Goal: Information Seeking & Learning: Learn about a topic

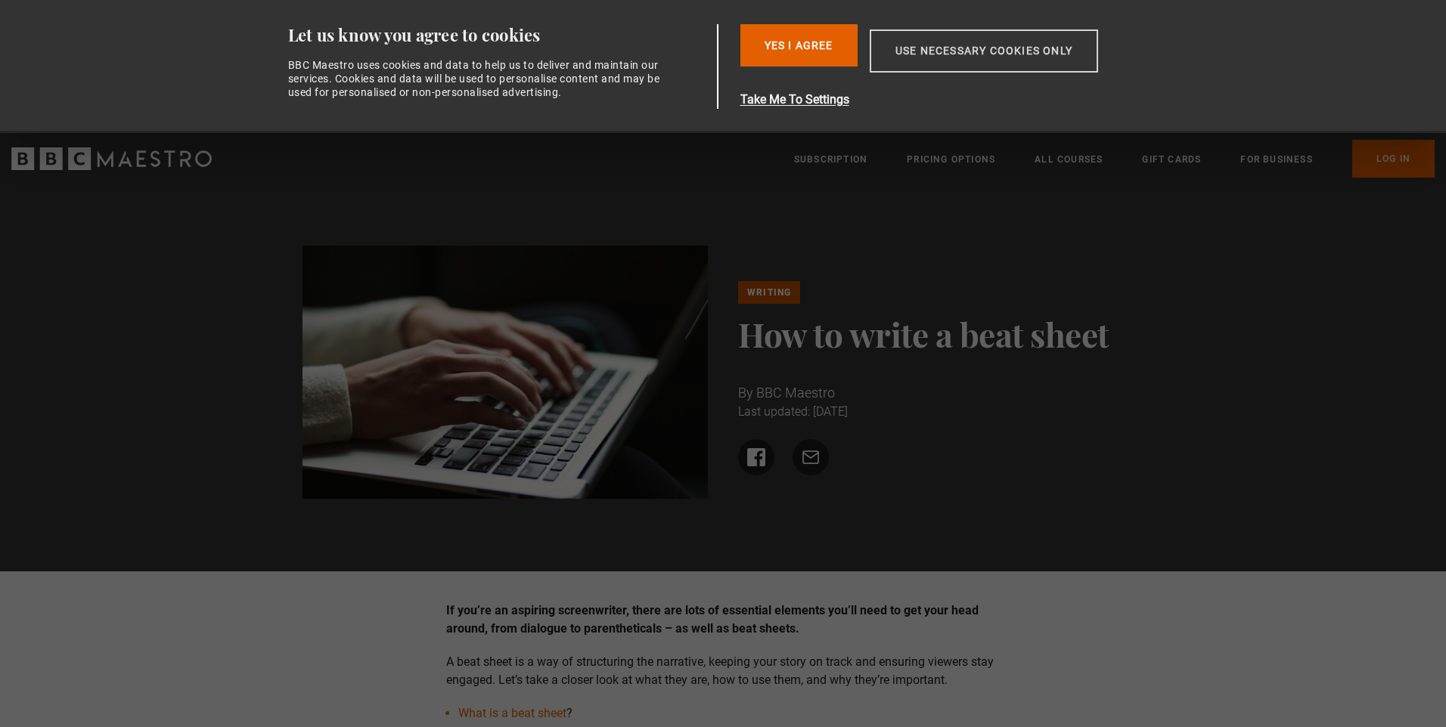
click at [963, 49] on button "Use necessary cookies only" at bounding box center [984, 50] width 228 height 43
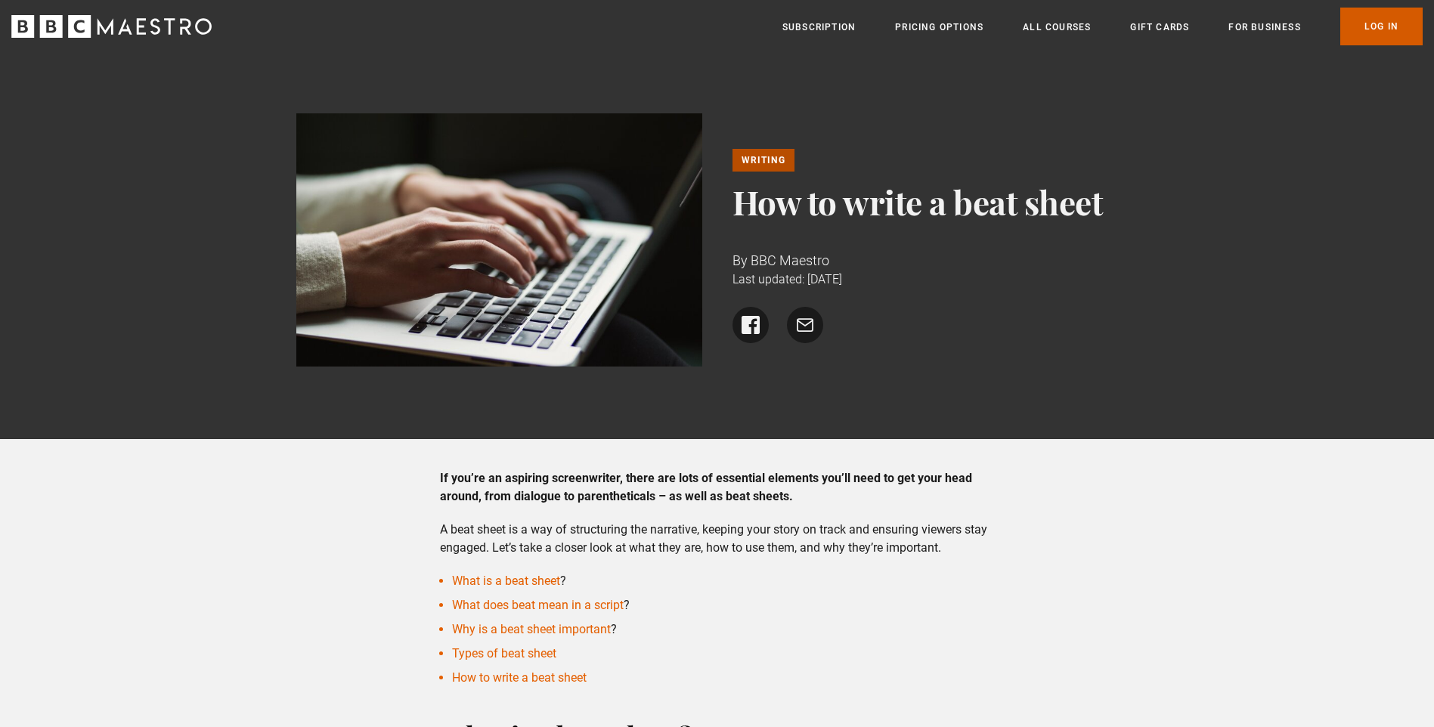
click at [1389, 29] on link "Log In" at bounding box center [1382, 27] width 82 height 38
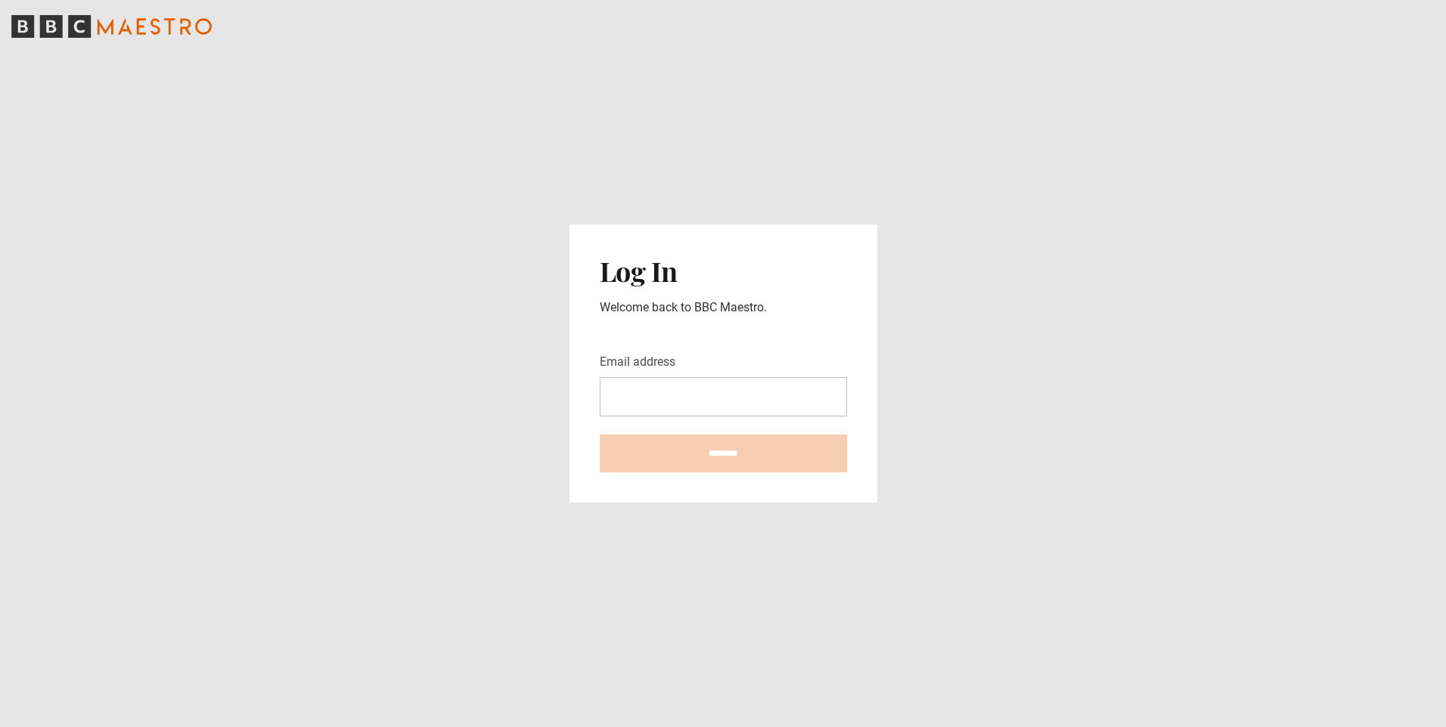
click at [770, 399] on input "Email address" at bounding box center [723, 396] width 247 height 39
type input "**********"
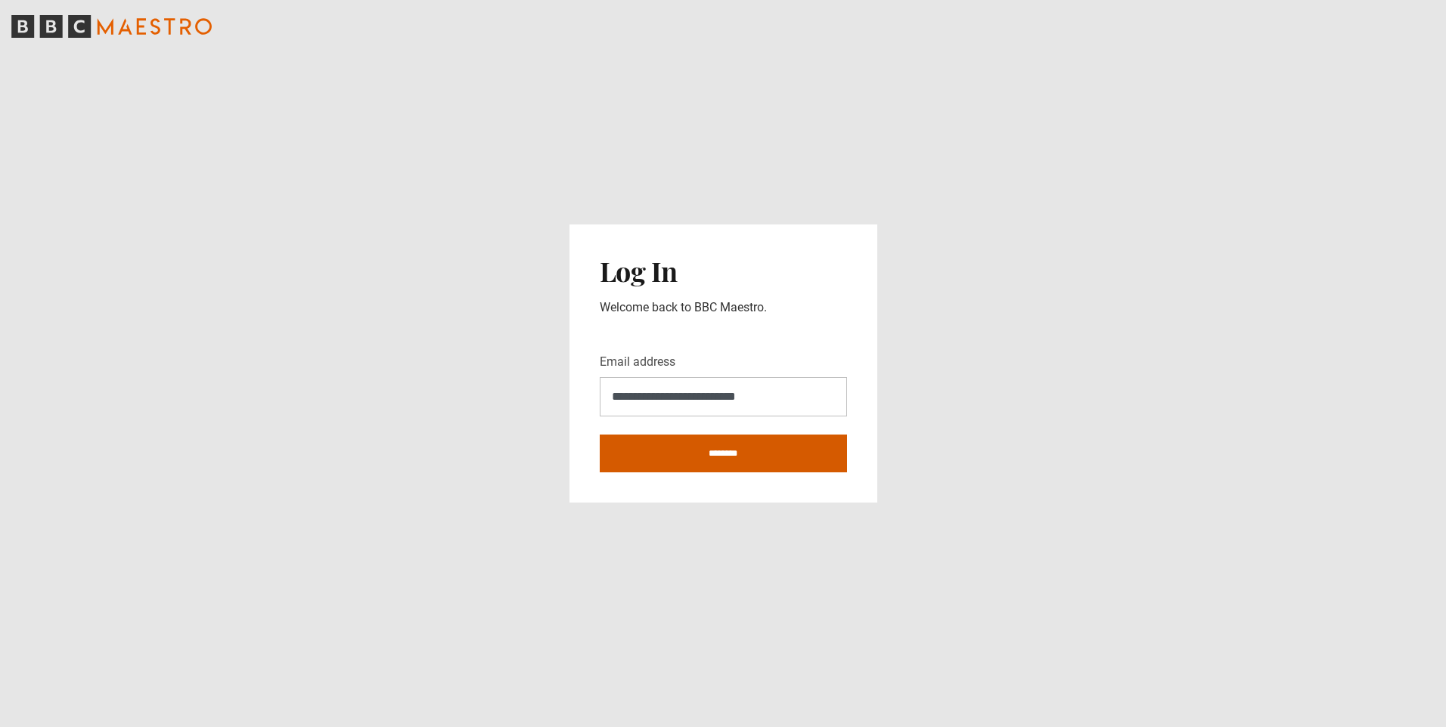
click at [699, 457] on input "********" at bounding box center [723, 454] width 247 height 38
type input "**********"
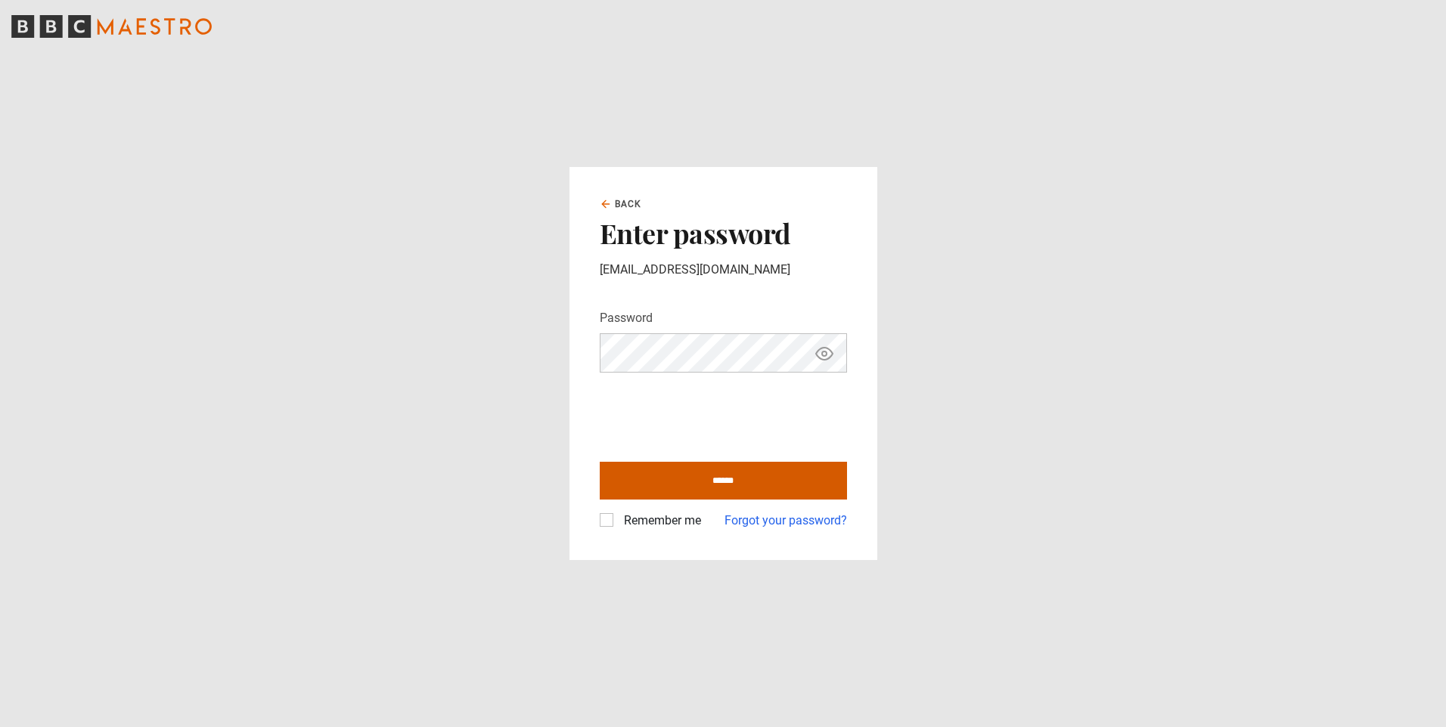
click at [767, 482] on input "******" at bounding box center [723, 481] width 247 height 38
type input "**********"
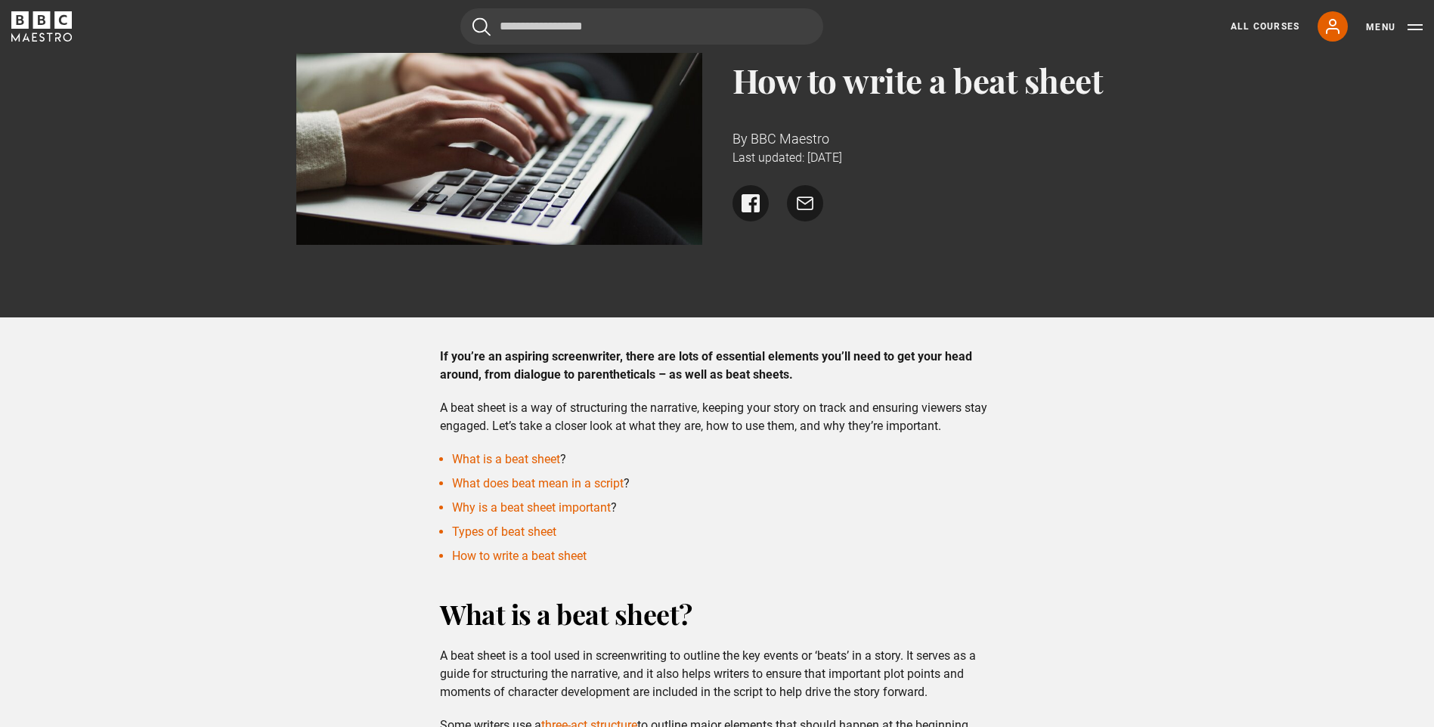
scroll to position [151, 0]
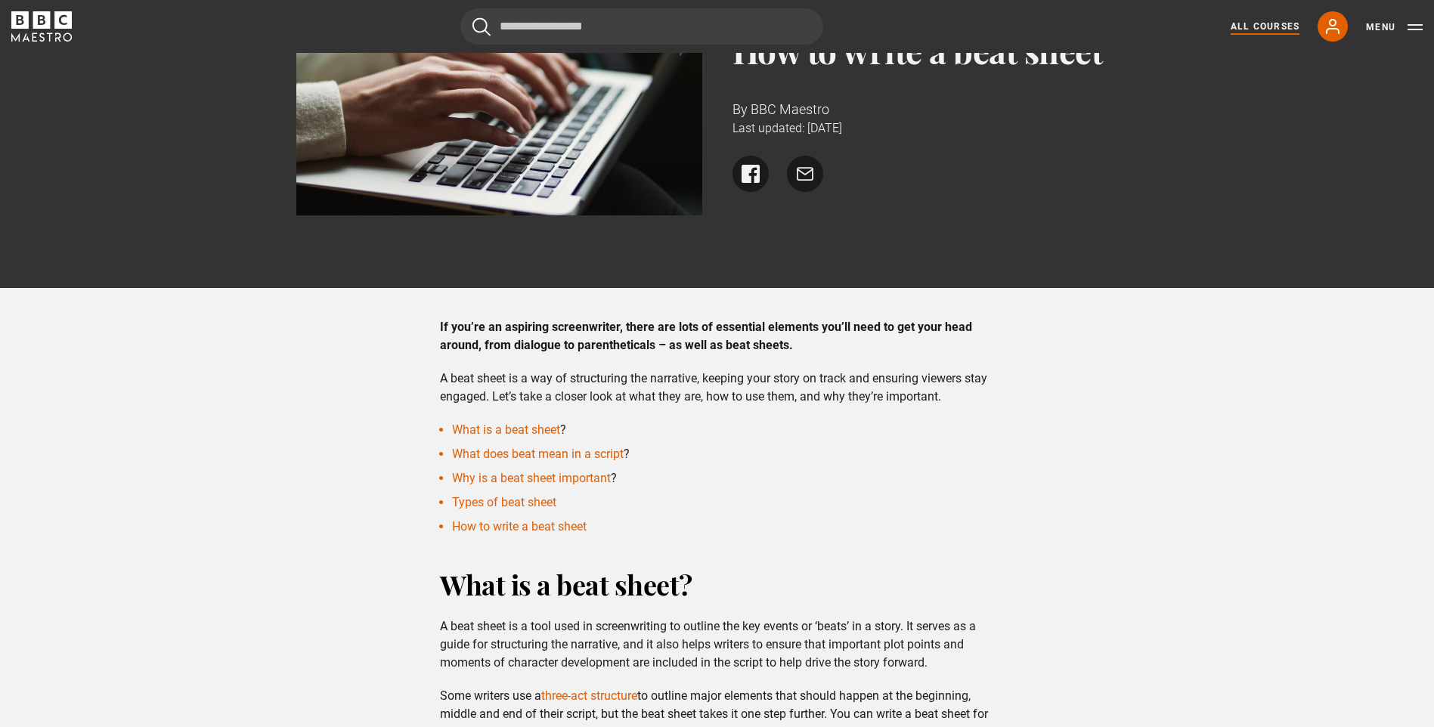
click at [1270, 25] on link "All Courses" at bounding box center [1265, 27] width 69 height 14
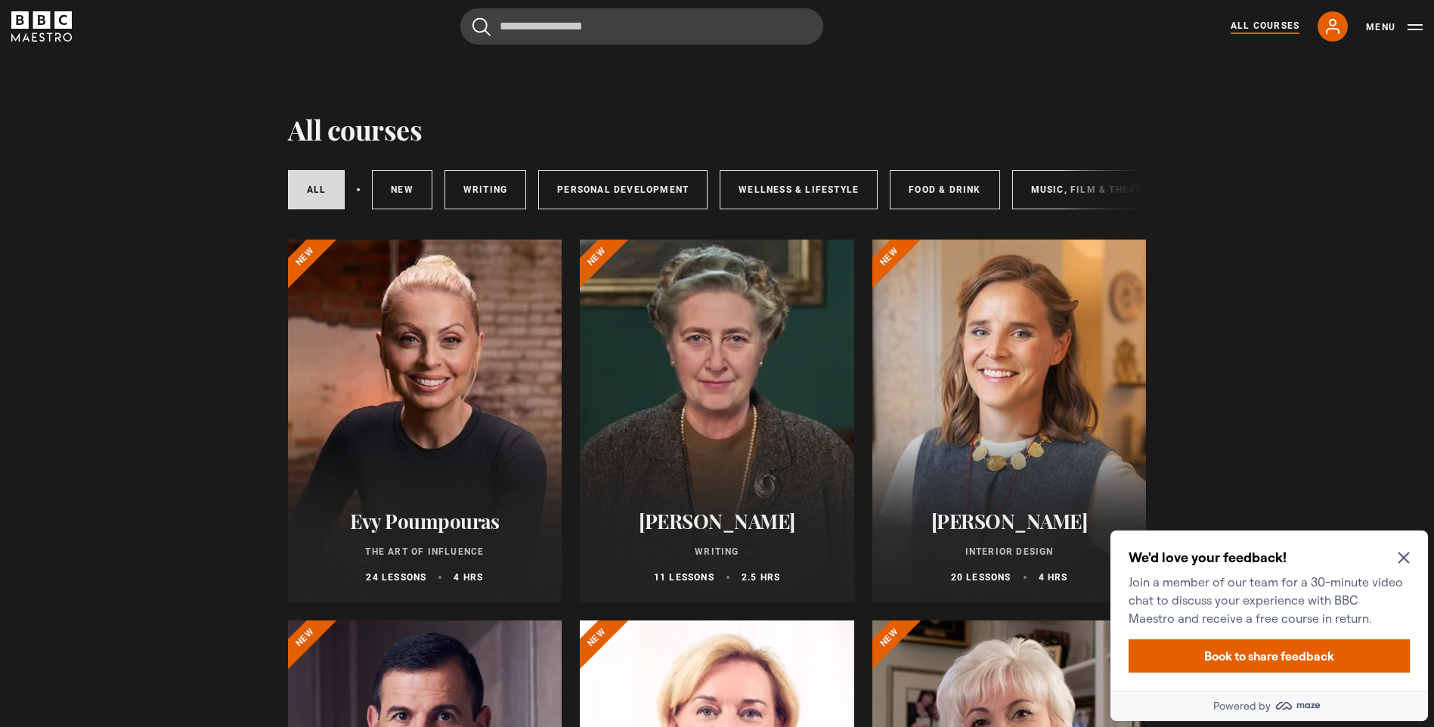
click at [1400, 558] on icon "Close Maze Prompt" at bounding box center [1404, 558] width 12 height 12
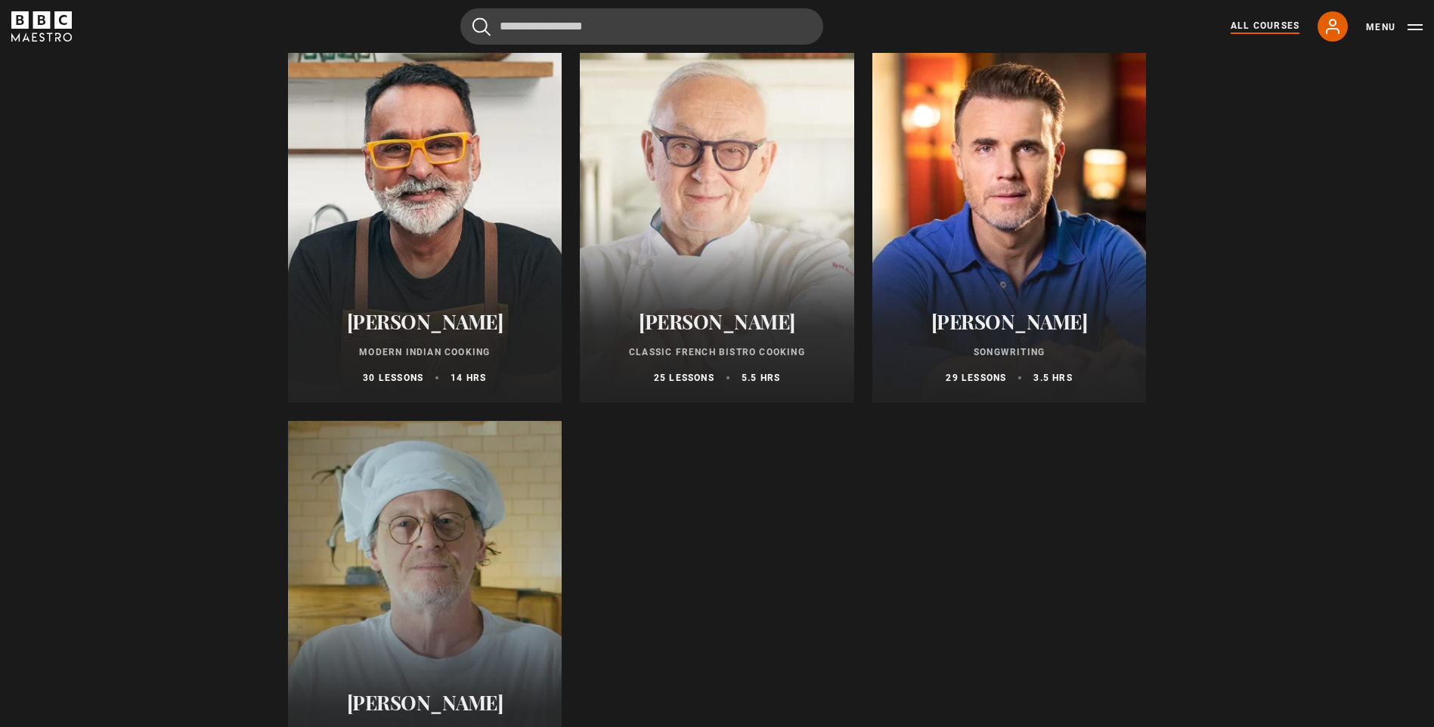
scroll to position [5520, 0]
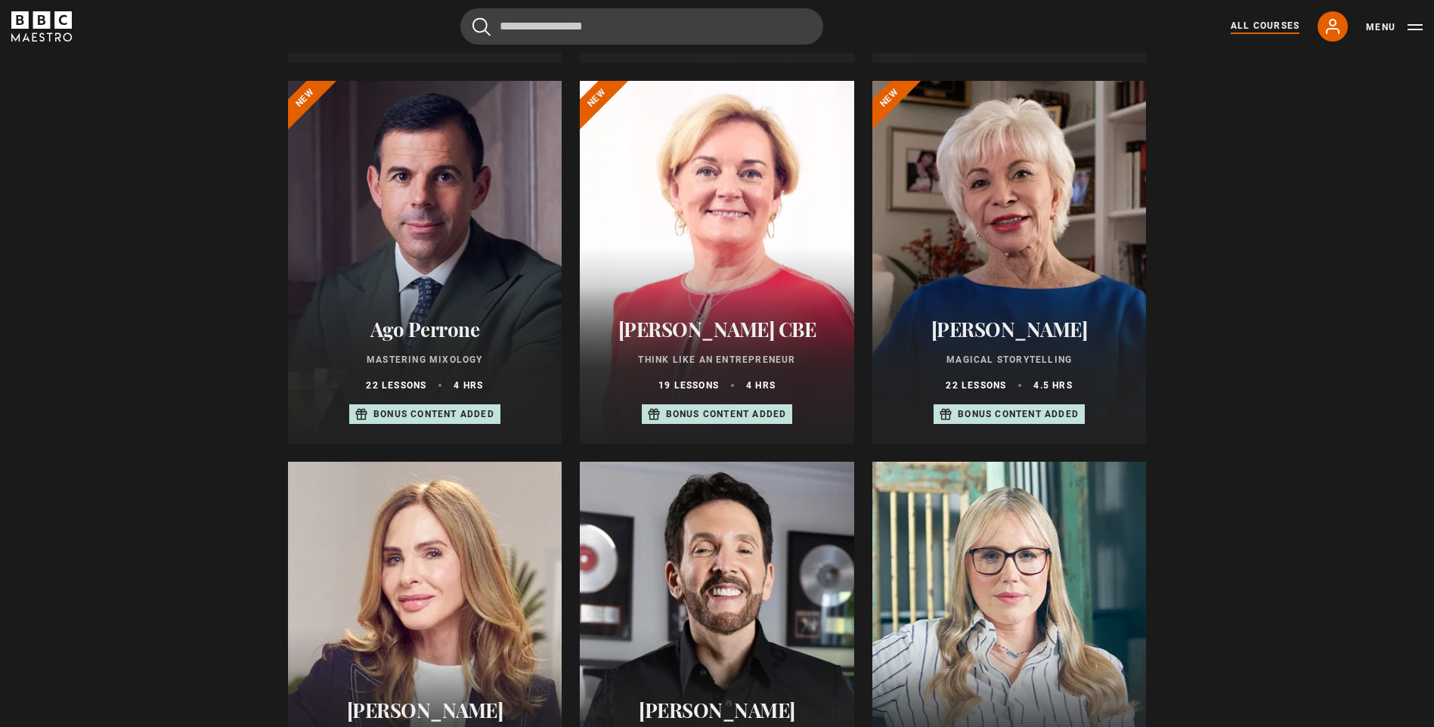
scroll to position [516, 0]
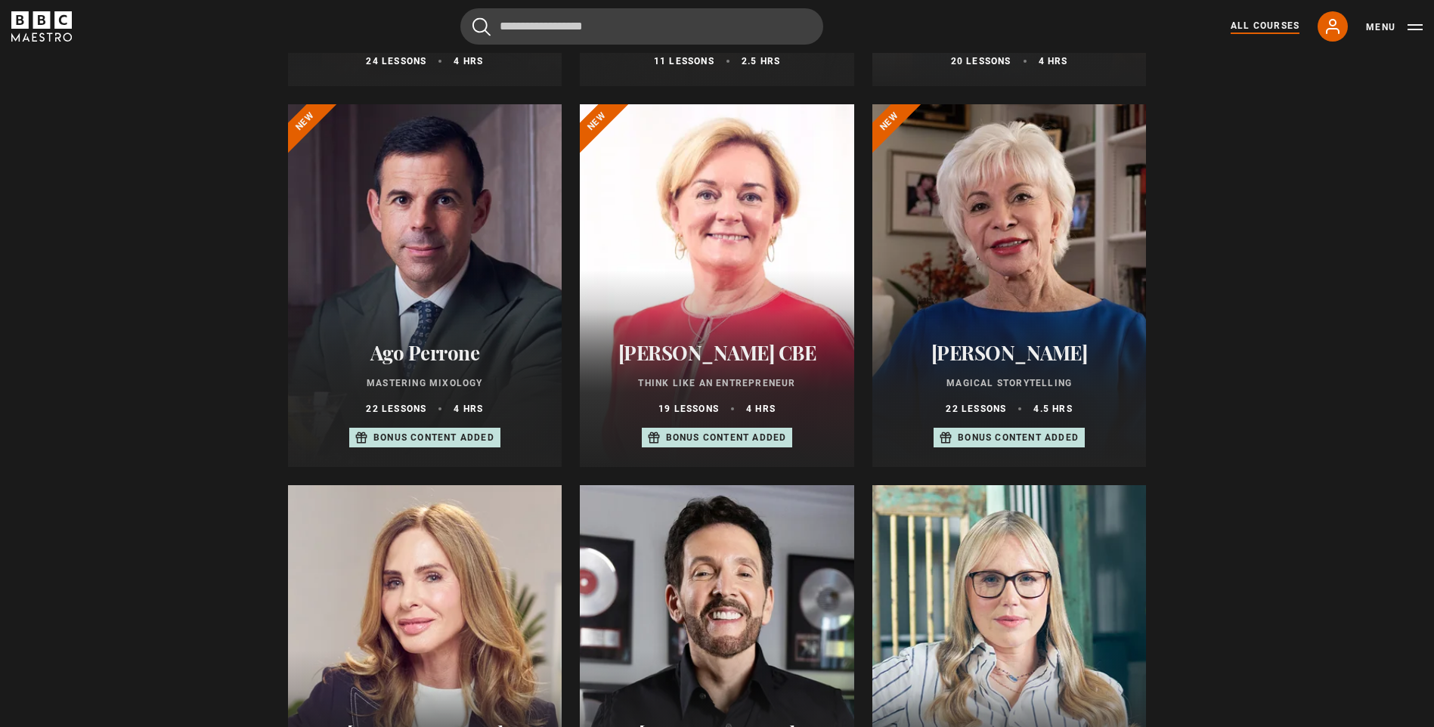
click at [730, 281] on div at bounding box center [717, 285] width 274 height 363
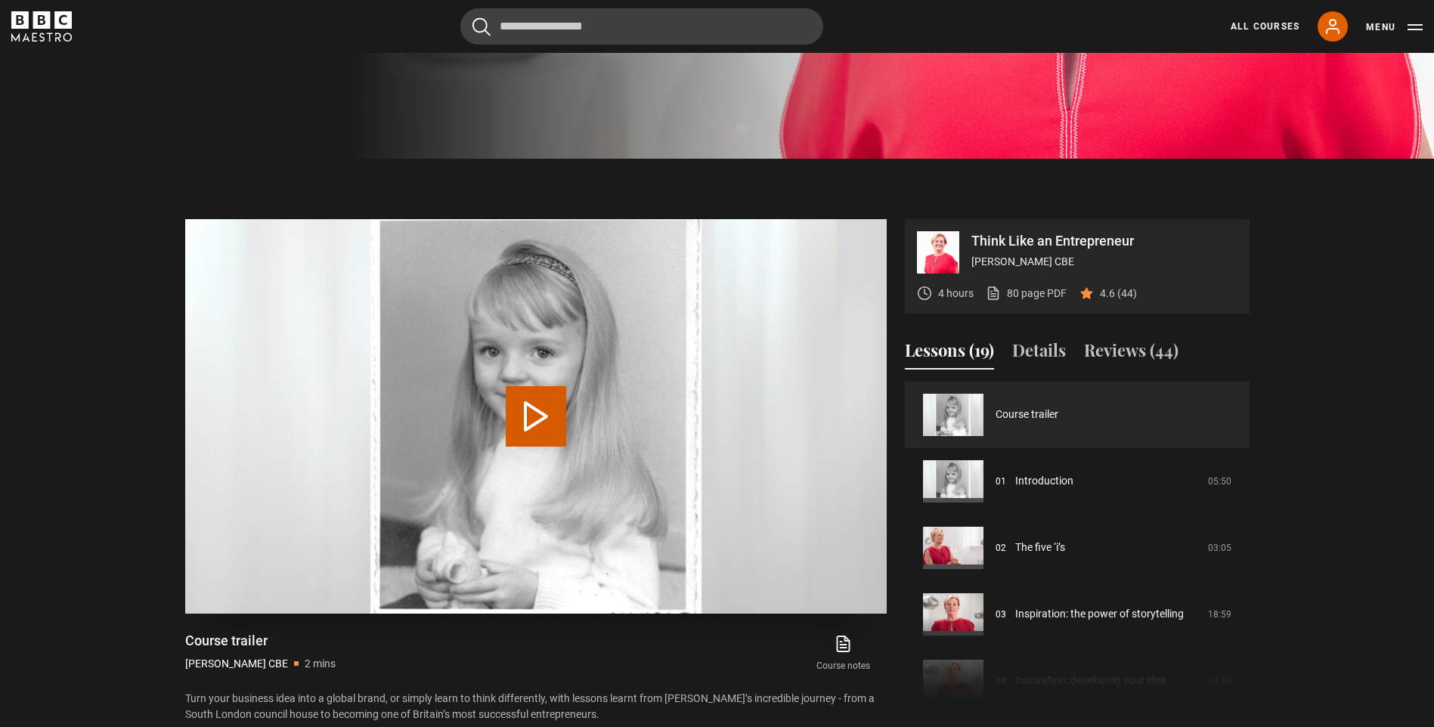
scroll to position [605, 0]
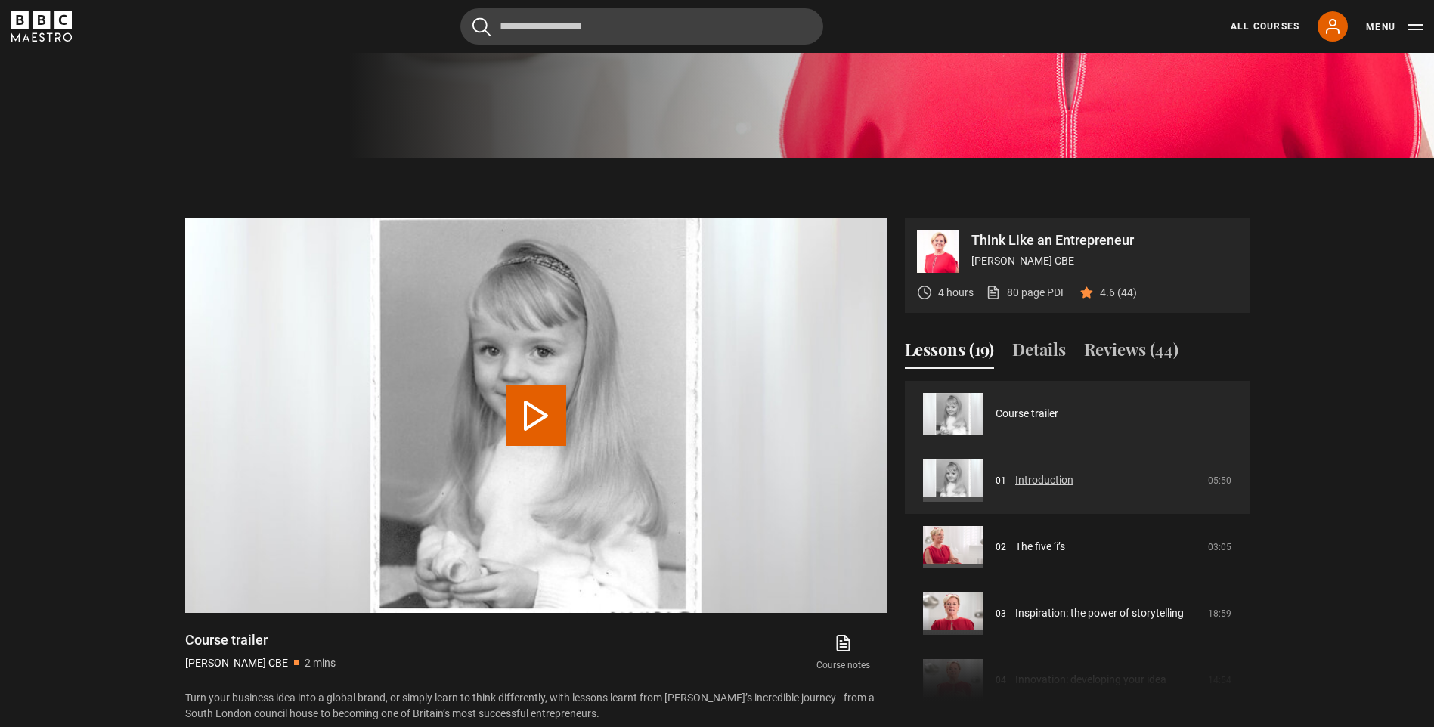
click at [1044, 473] on link "Introduction" at bounding box center [1045, 481] width 58 height 16
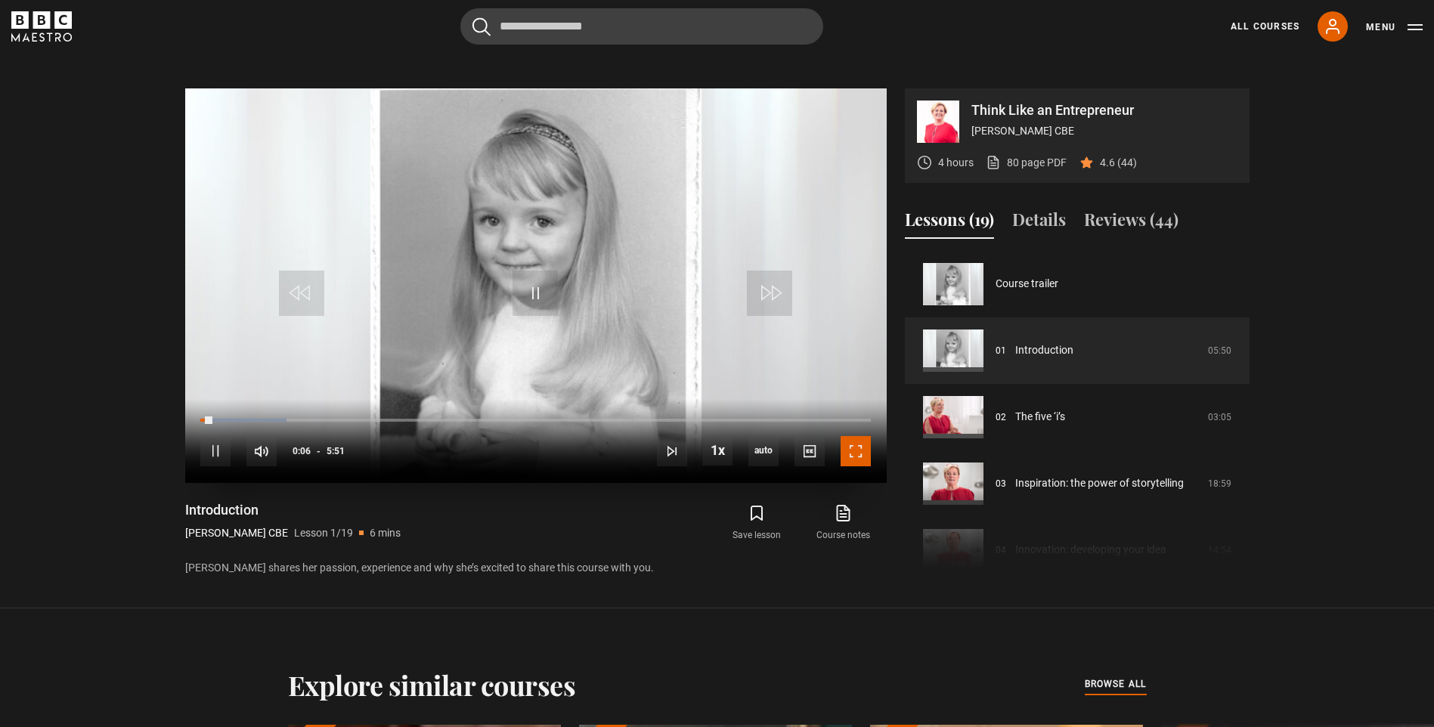
click at [864, 436] on span "Video Player" at bounding box center [856, 451] width 30 height 30
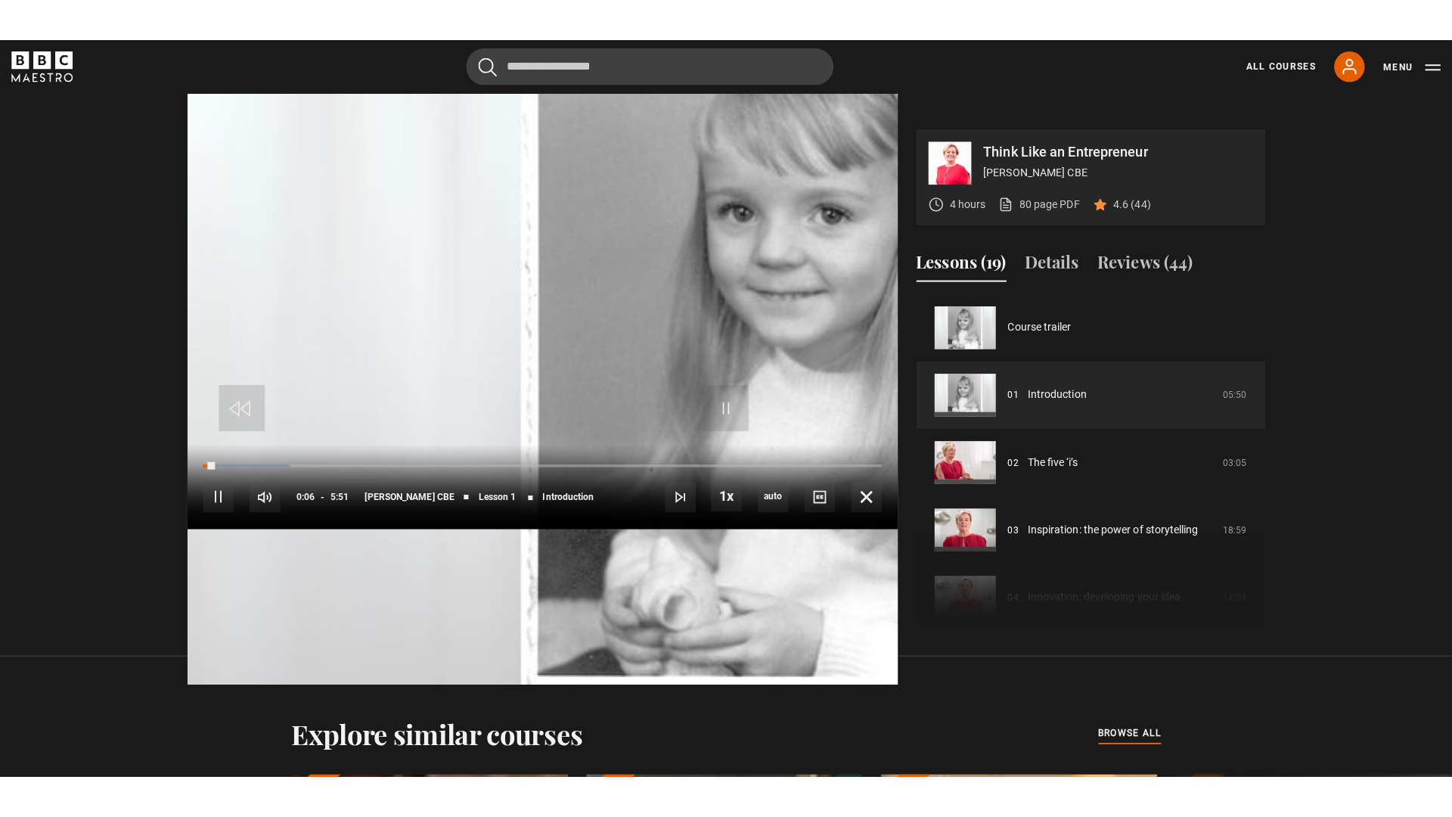
scroll to position [824, 0]
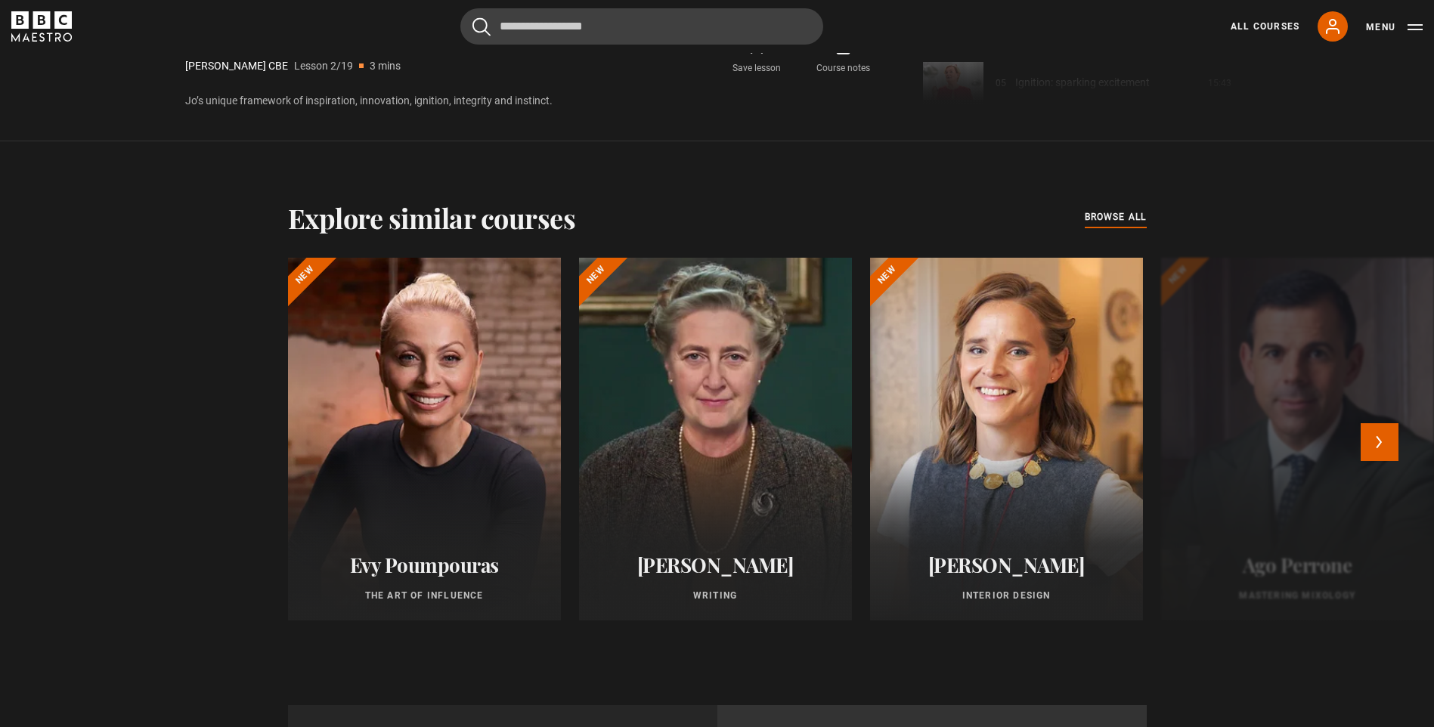
scroll to position [1127, 0]
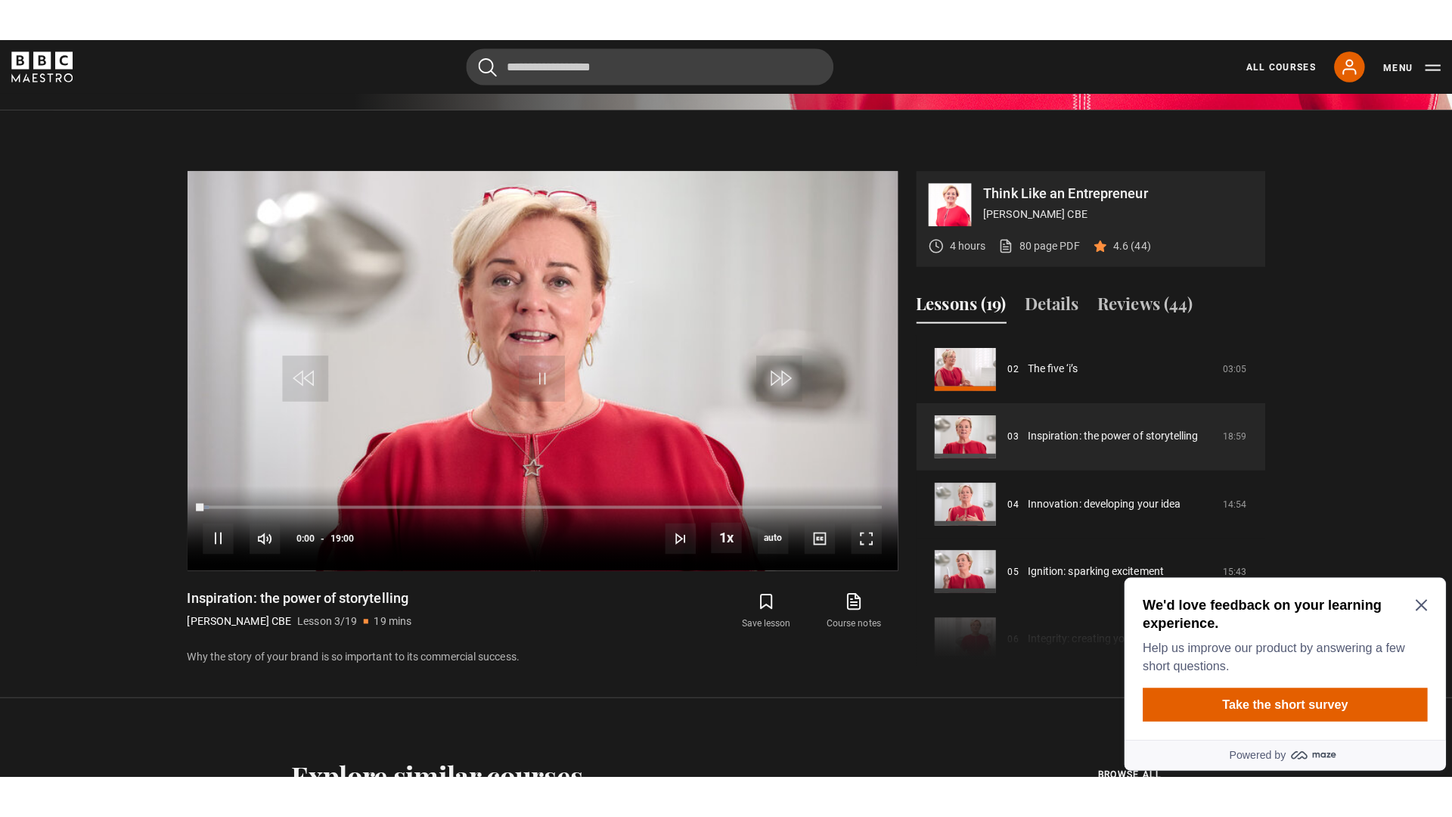
scroll to position [659, 0]
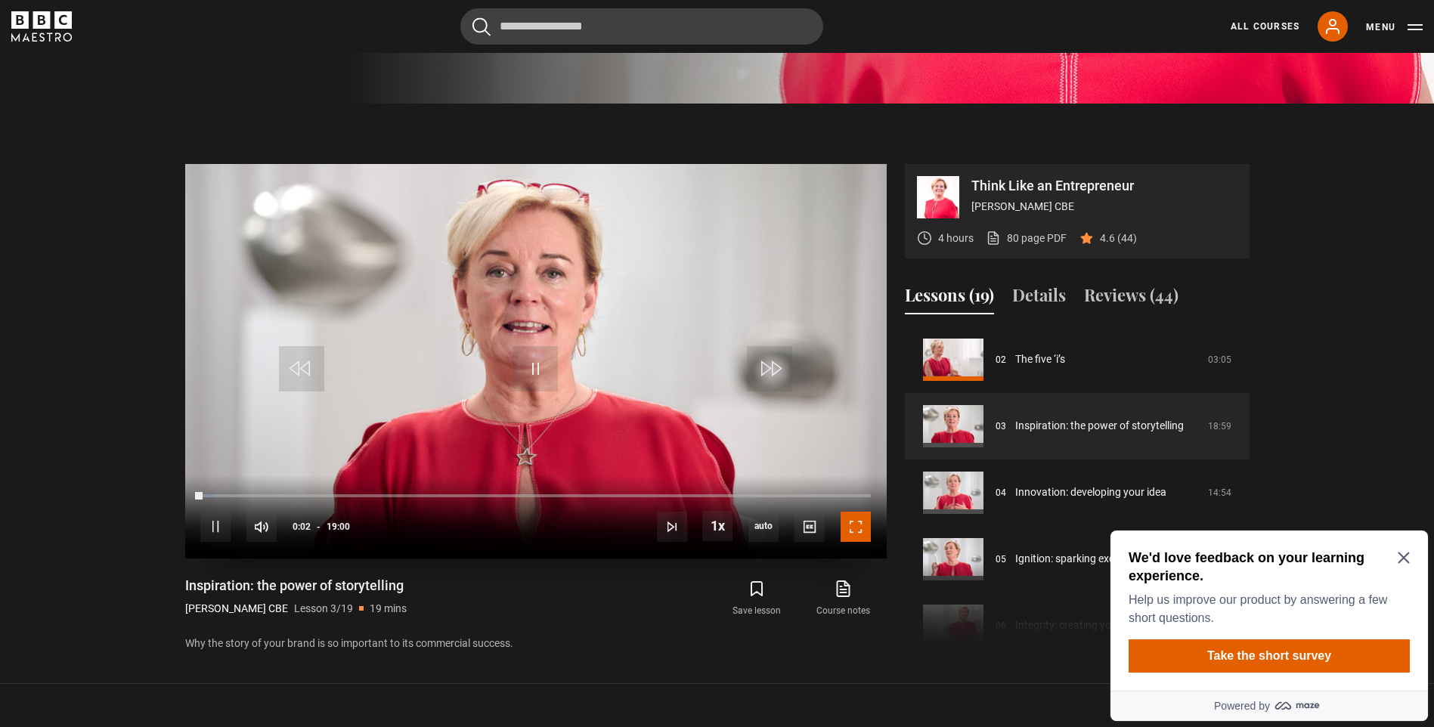
drag, startPoint x: 858, startPoint y: 502, endPoint x: 861, endPoint y: 558, distance: 56.0
click at [858, 512] on span "Video Player" at bounding box center [856, 527] width 30 height 30
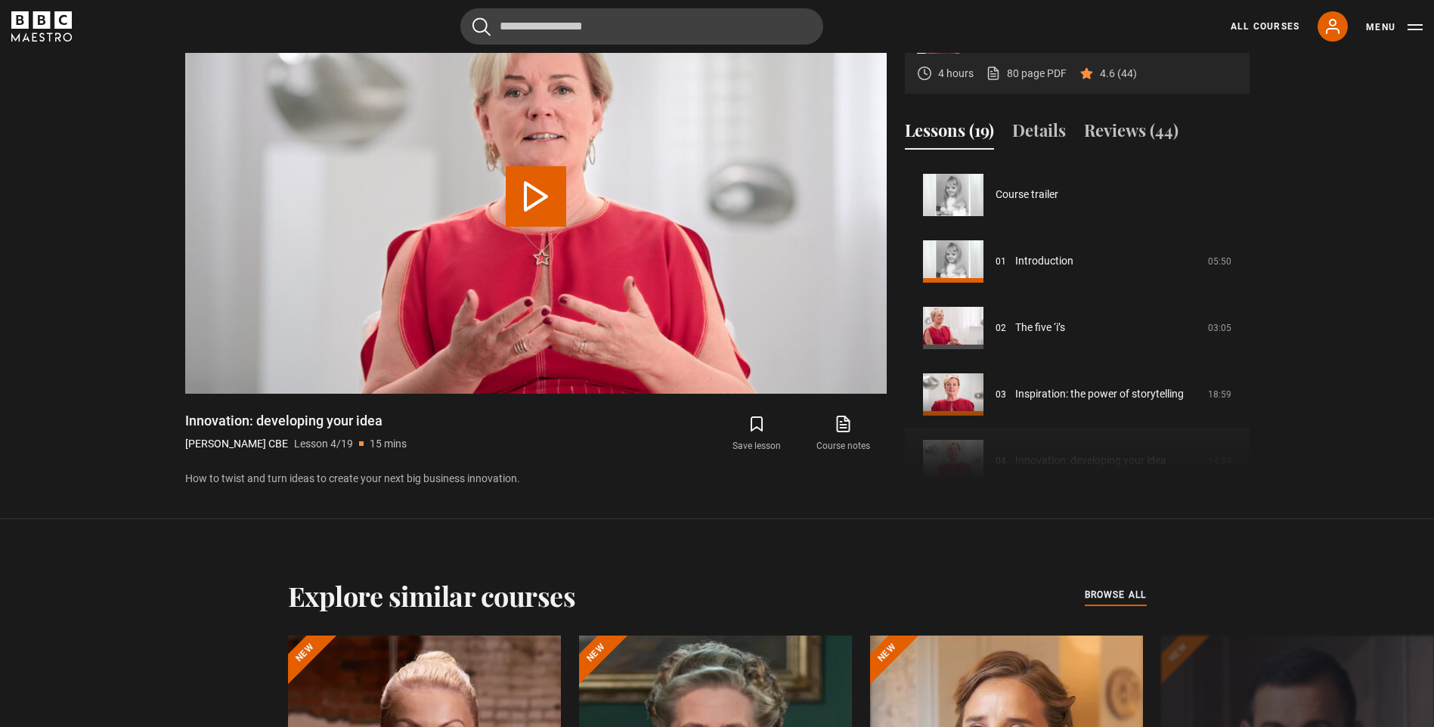
scroll to position [200, 0]
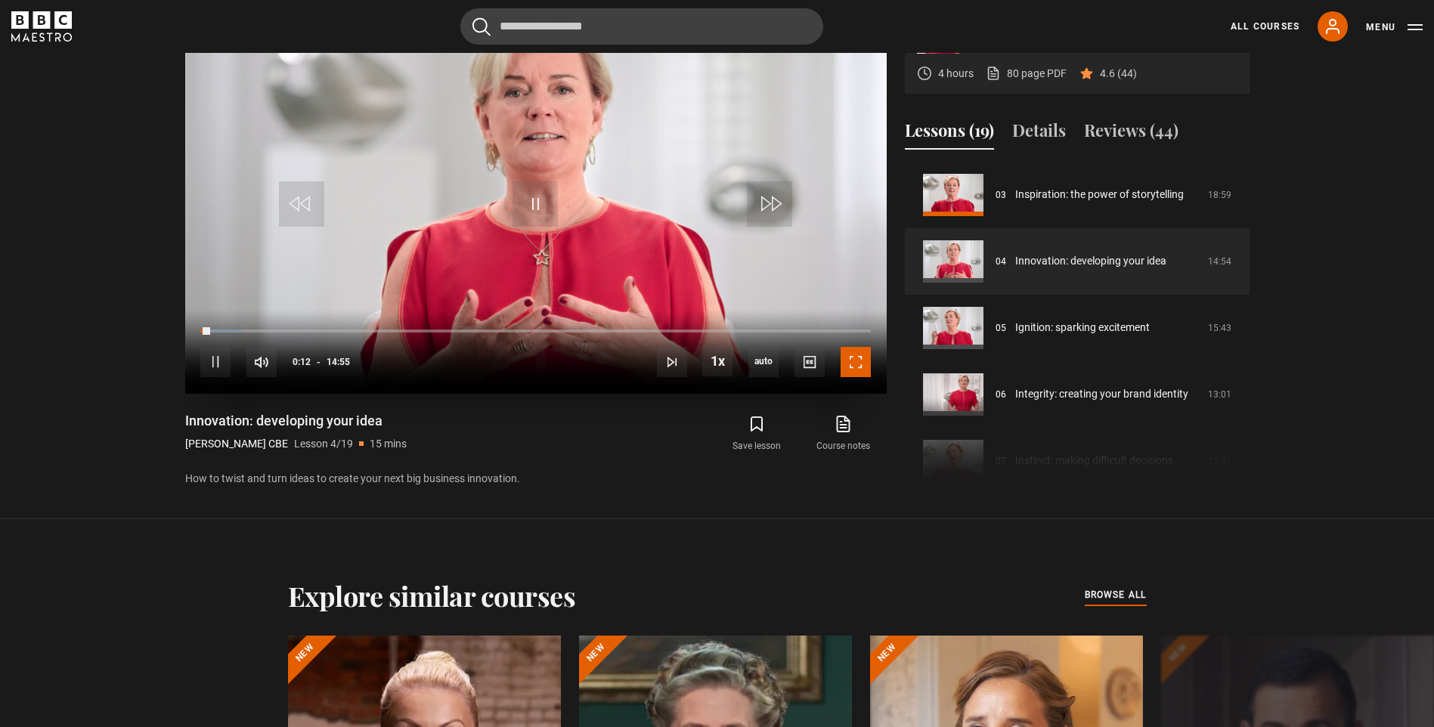
click at [858, 347] on span "Video Player" at bounding box center [856, 362] width 30 height 30
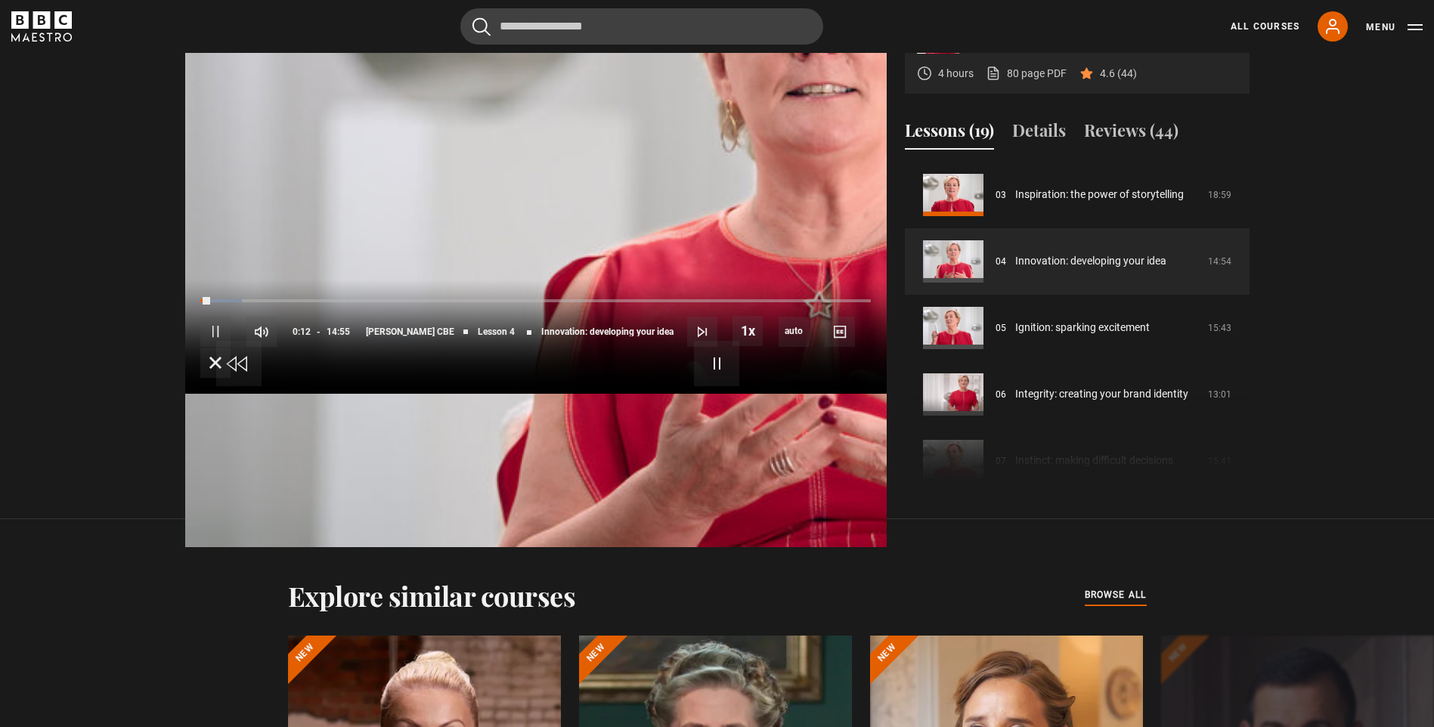
scroll to position [796, 0]
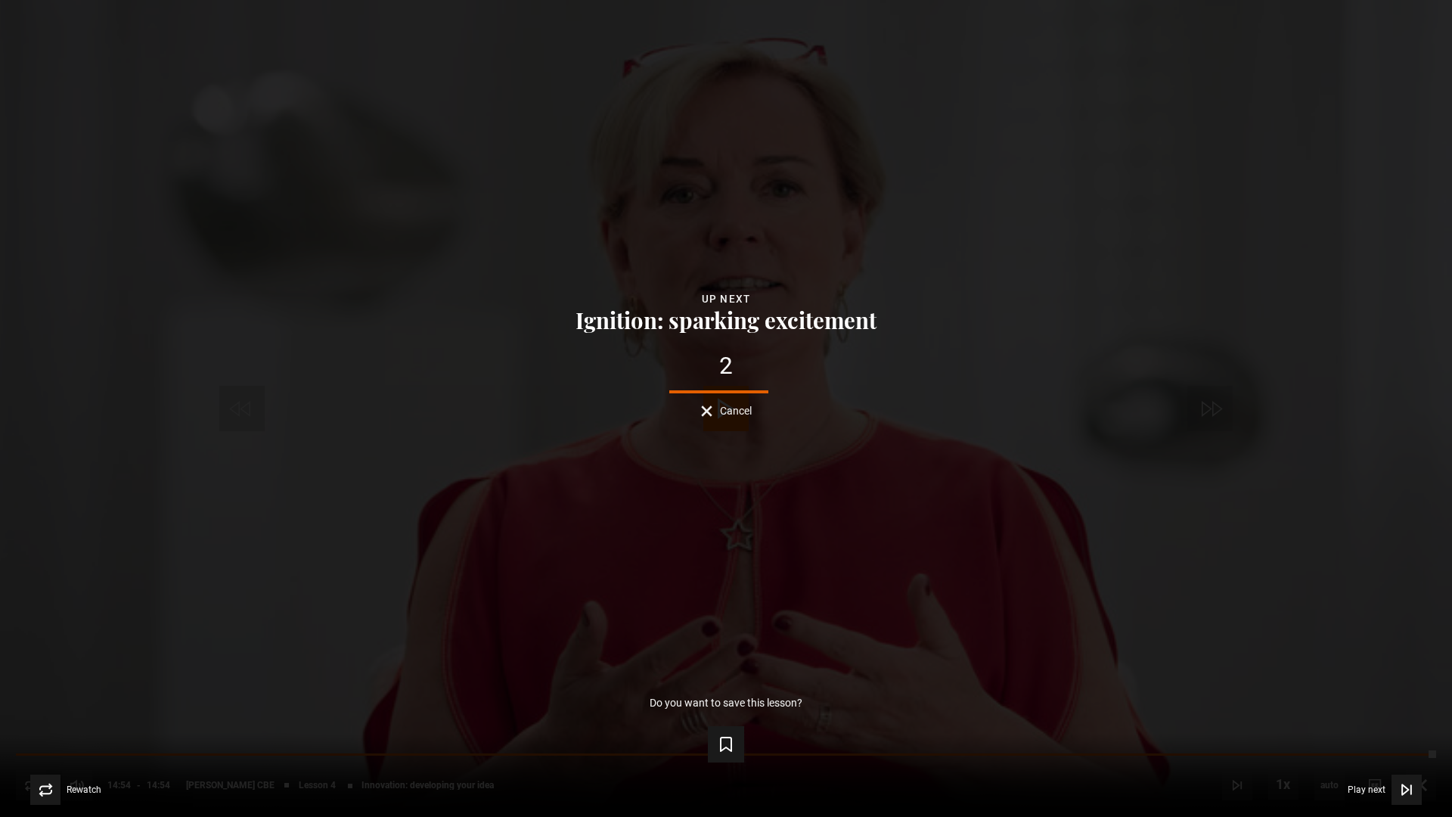
click at [709, 405] on button "Cancel" at bounding box center [726, 410] width 51 height 11
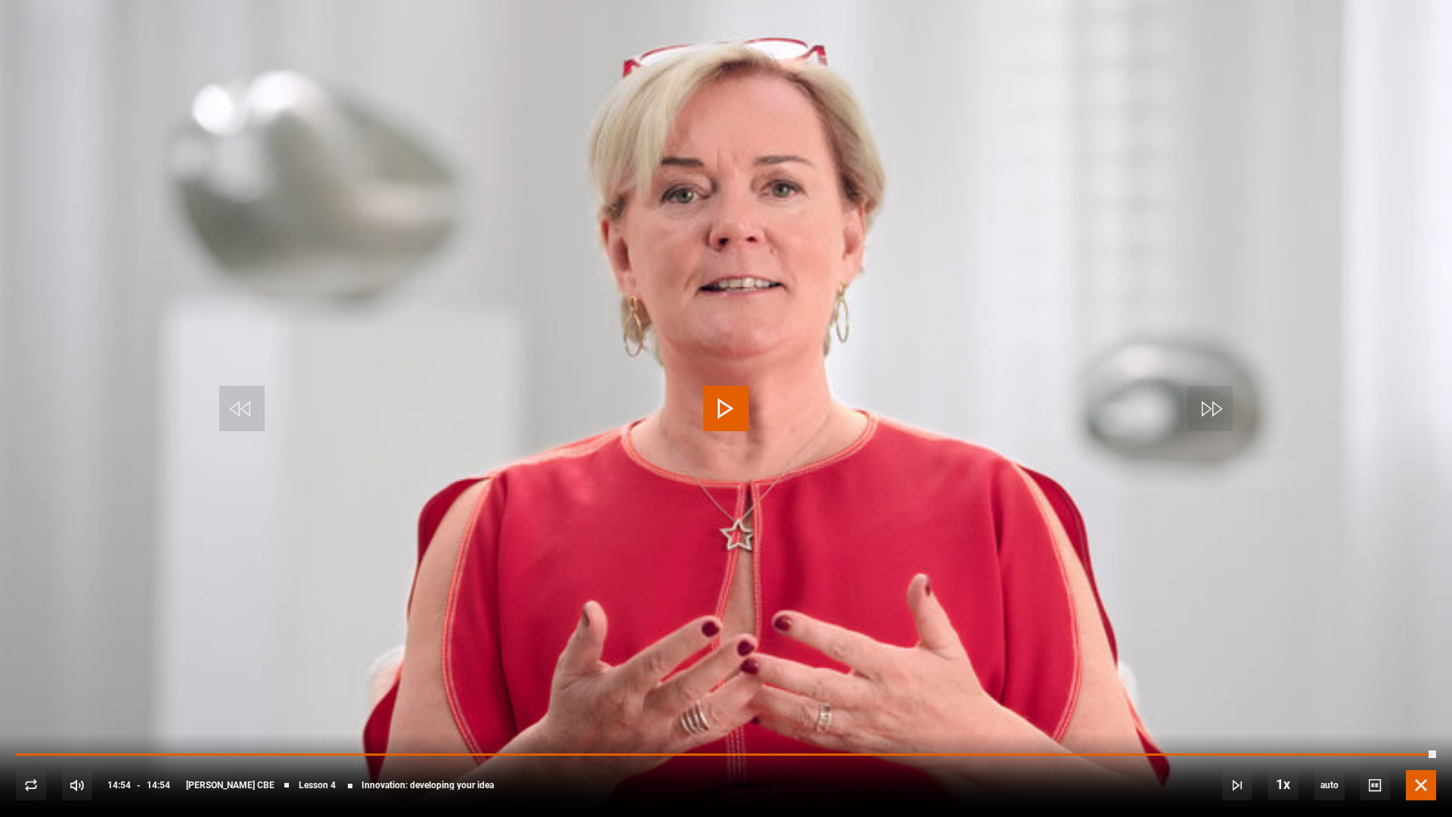
click at [1419, 727] on span "Video Player" at bounding box center [1421, 785] width 30 height 30
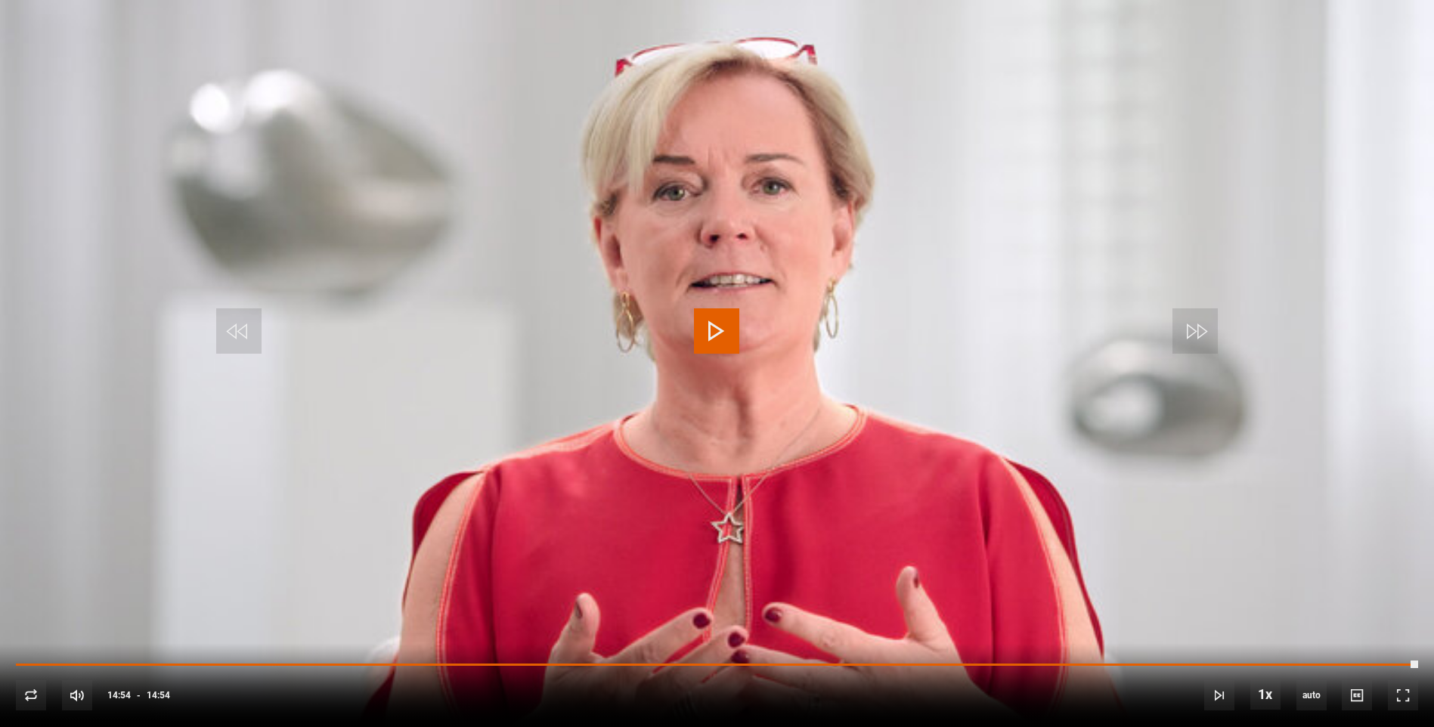
scroll to position [1320, 0]
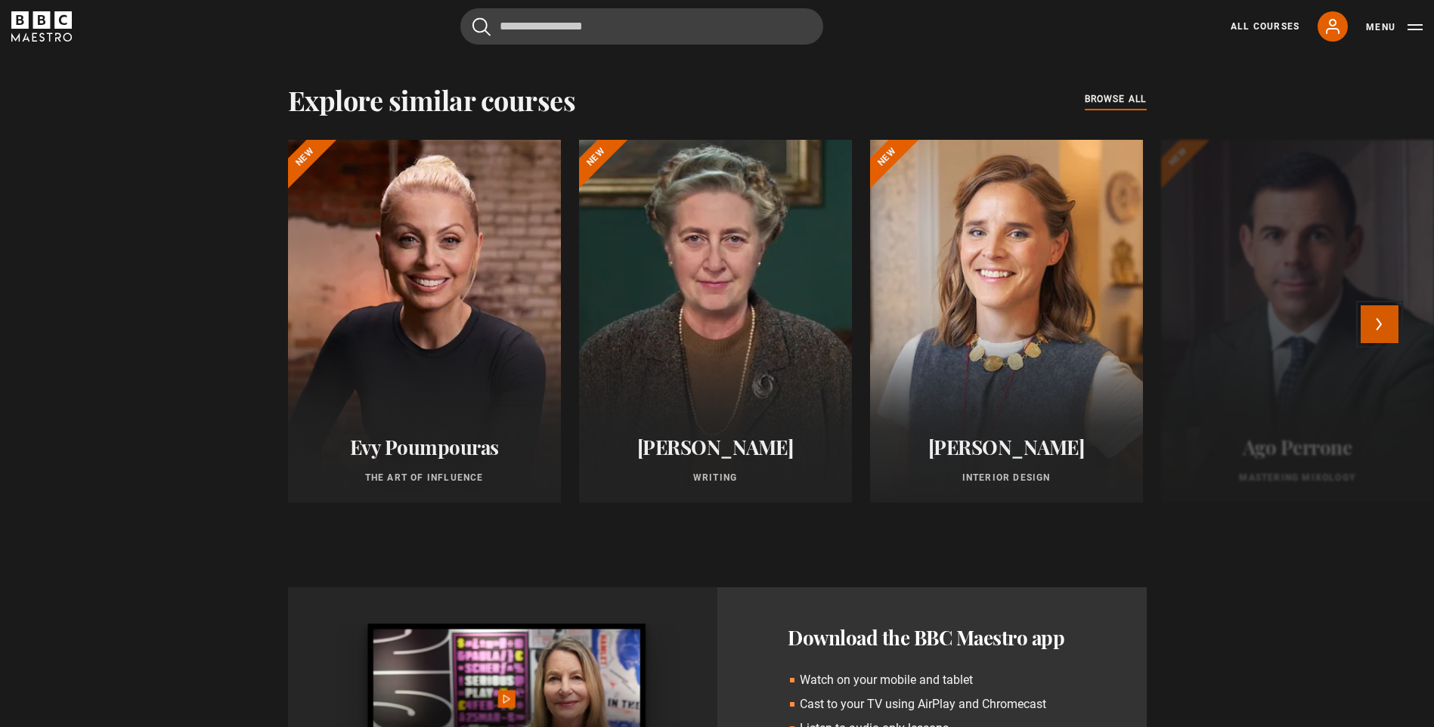
click at [1392, 305] on button "Next" at bounding box center [1380, 324] width 38 height 38
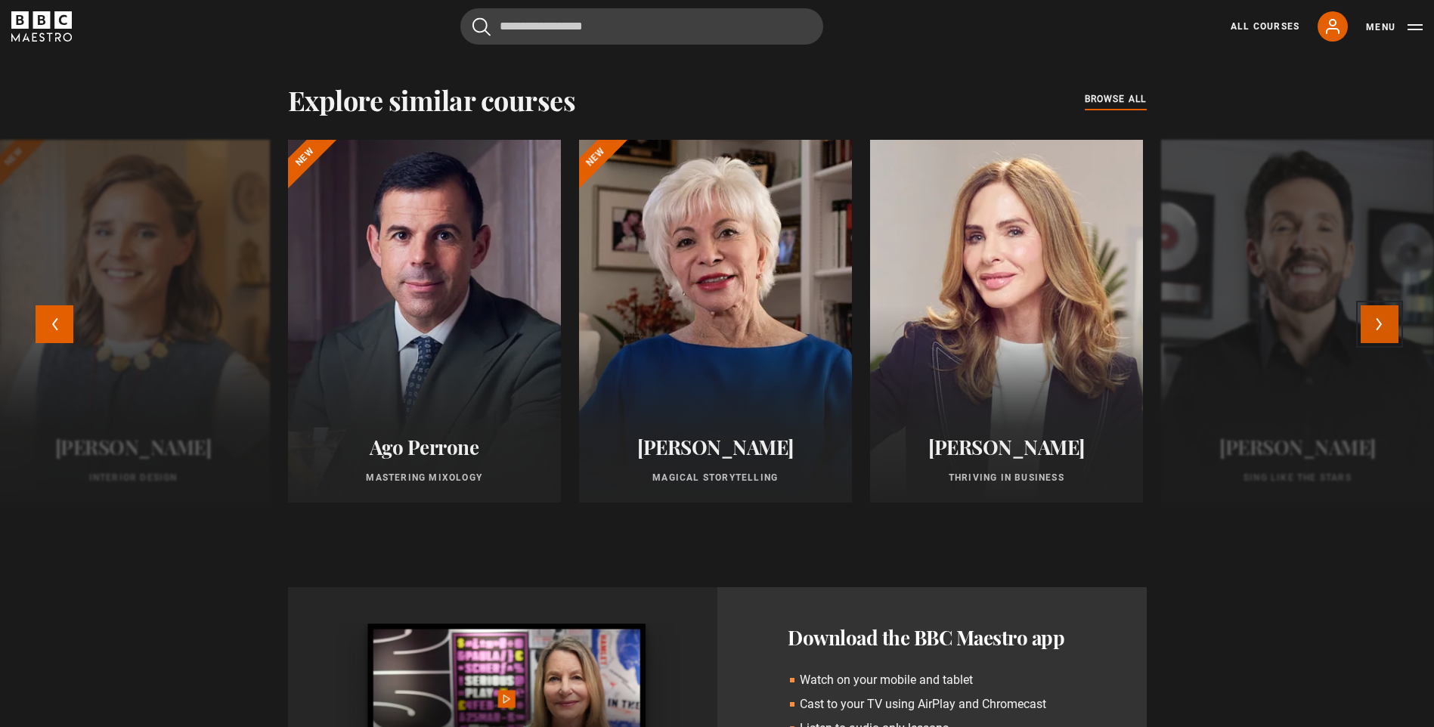
click at [1392, 305] on button "Next" at bounding box center [1380, 324] width 38 height 38
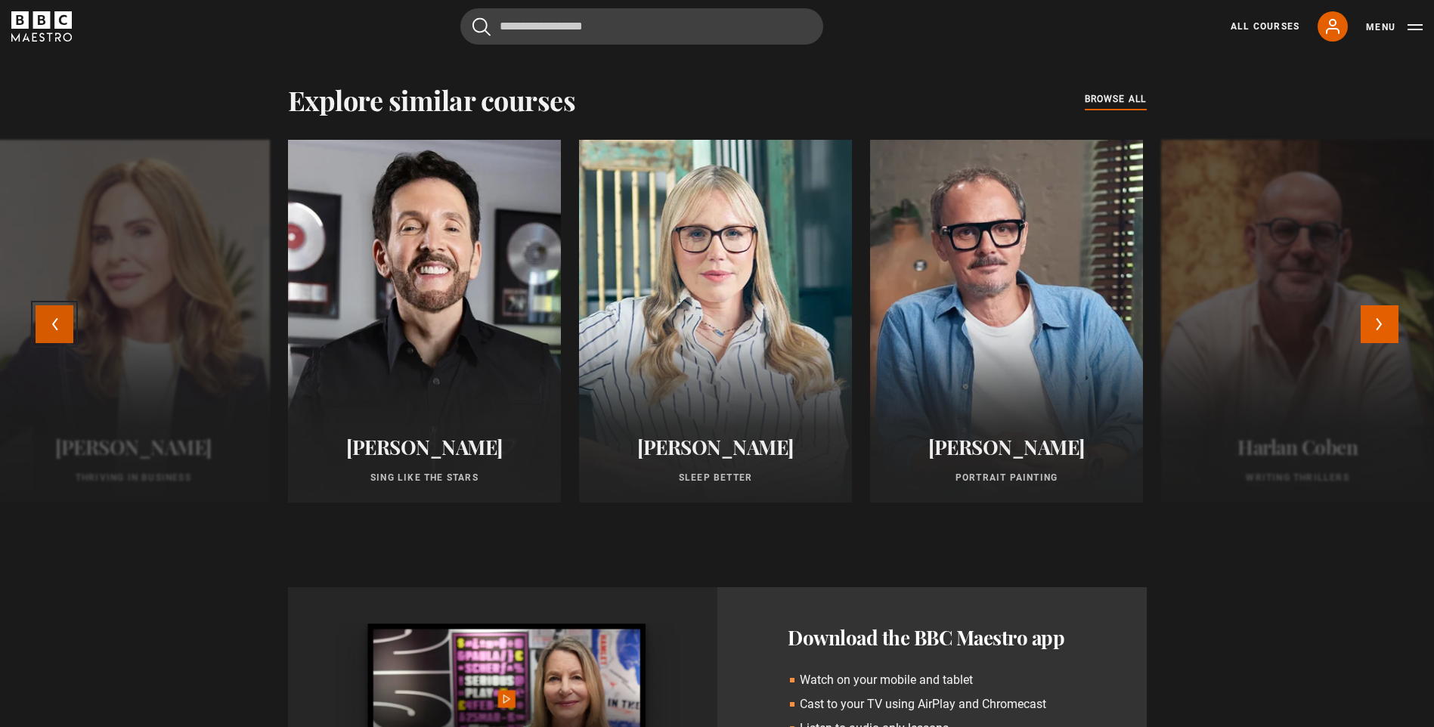
click at [44, 305] on button "Previous" at bounding box center [55, 324] width 38 height 38
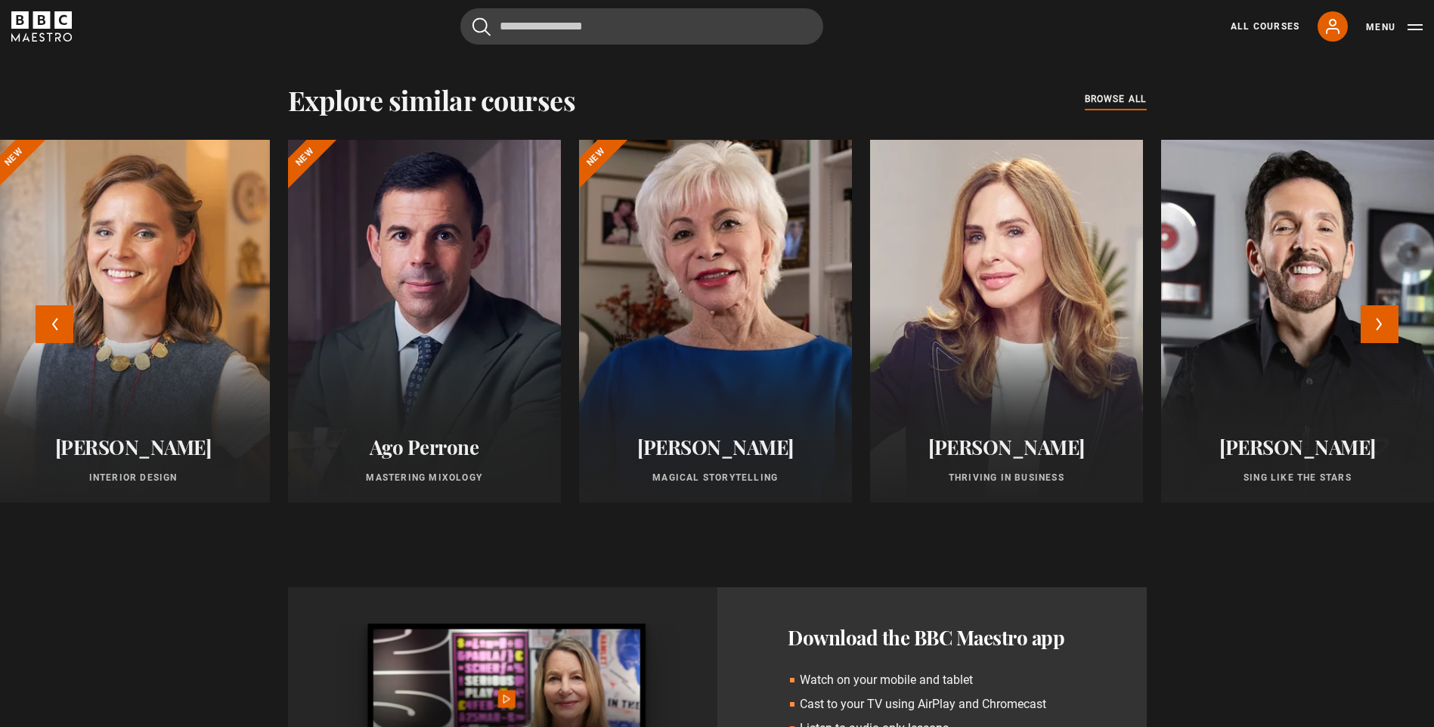
click at [724, 274] on div at bounding box center [716, 321] width 300 height 399
